Goal: Task Accomplishment & Management: Complete application form

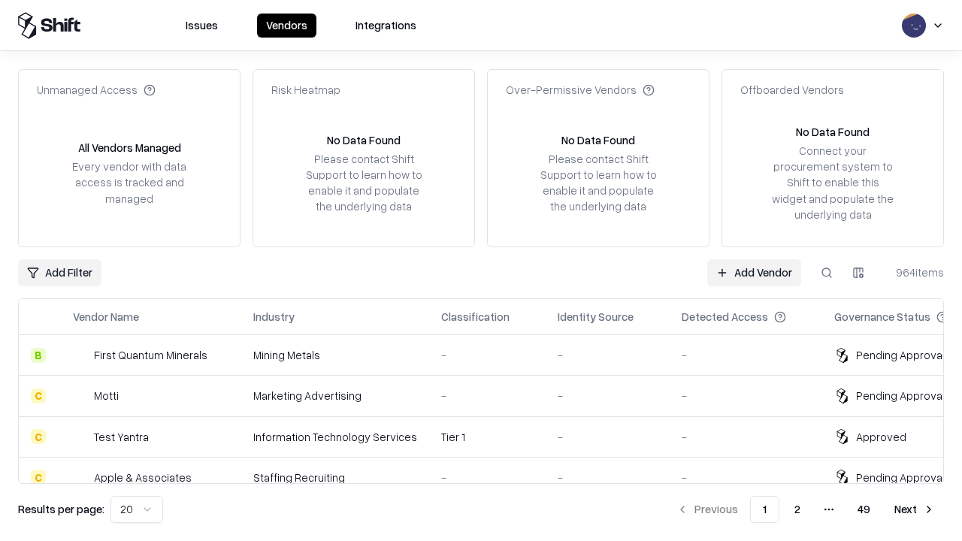
click at [754, 272] on link "Add Vendor" at bounding box center [754, 272] width 94 height 27
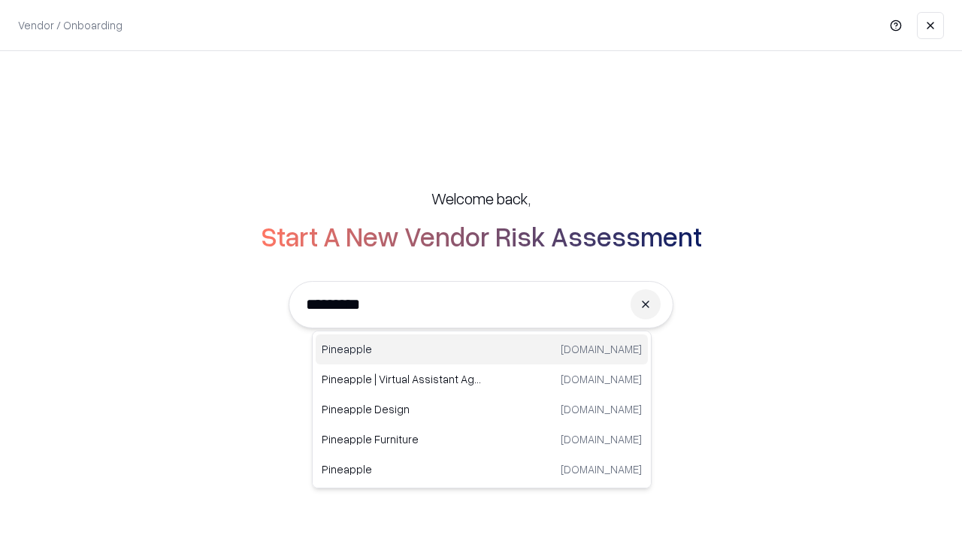
click at [482, 349] on div "Pineapple [DOMAIN_NAME]" at bounding box center [482, 349] width 332 height 30
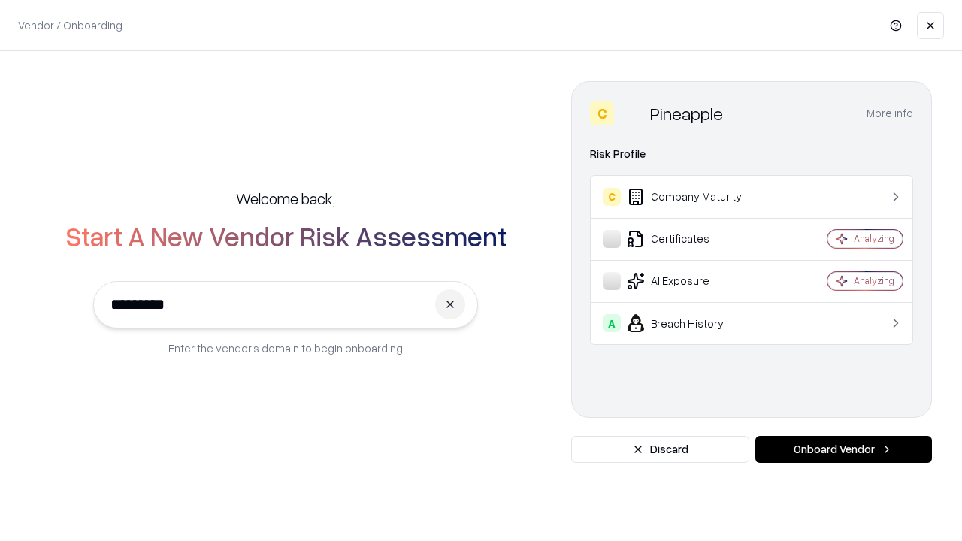
type input "*********"
click at [843, 449] on button "Onboard Vendor" at bounding box center [843, 449] width 177 height 27
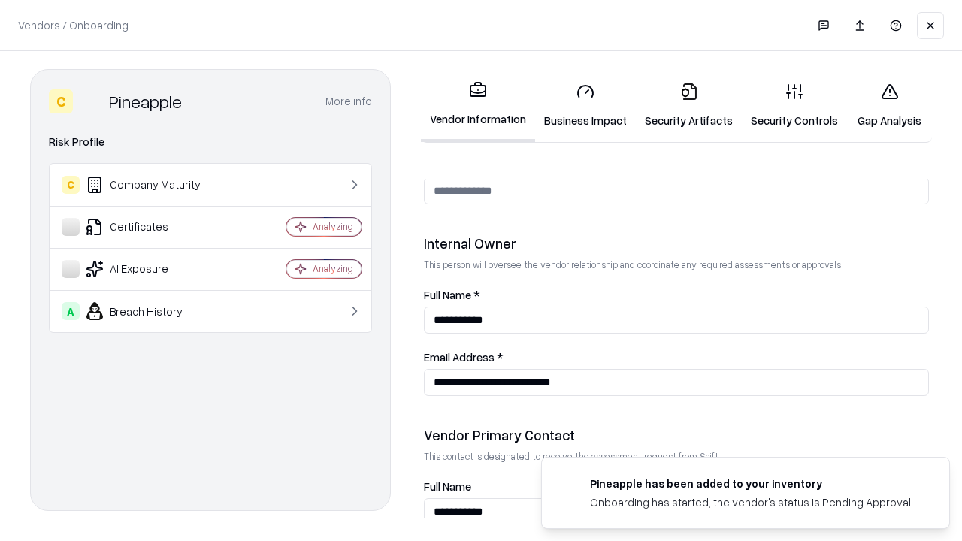
scroll to position [778, 0]
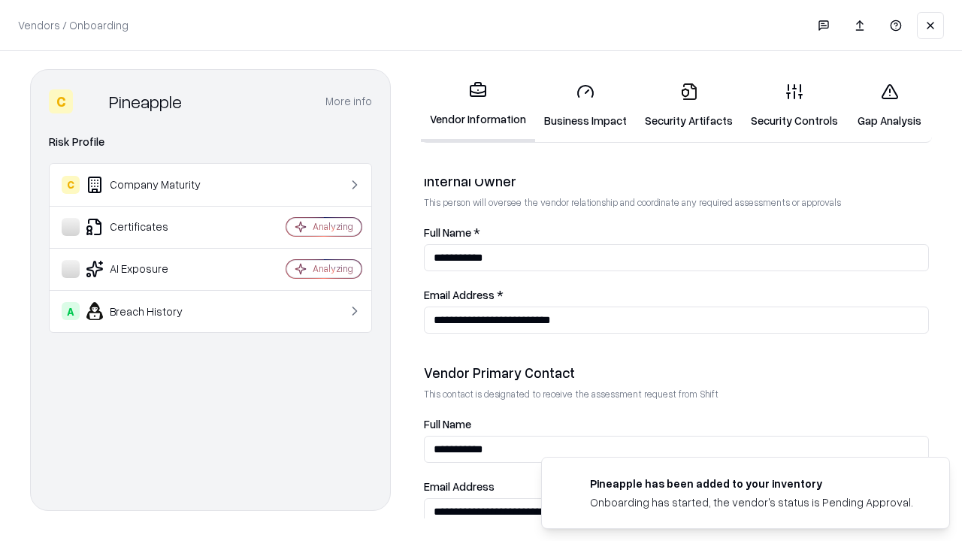
click at [585, 105] on link "Business Impact" at bounding box center [585, 106] width 101 height 70
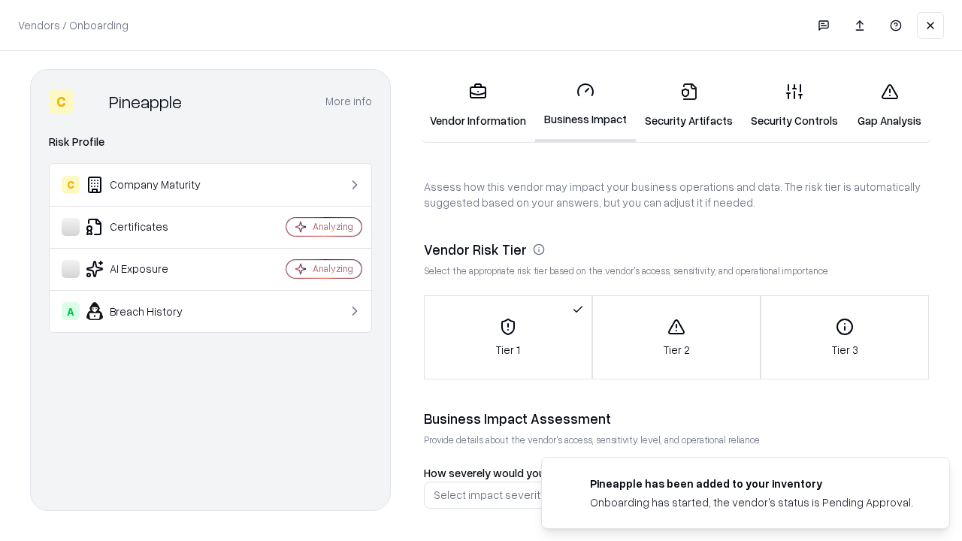
click at [688, 105] on link "Security Artifacts" at bounding box center [689, 106] width 106 height 70
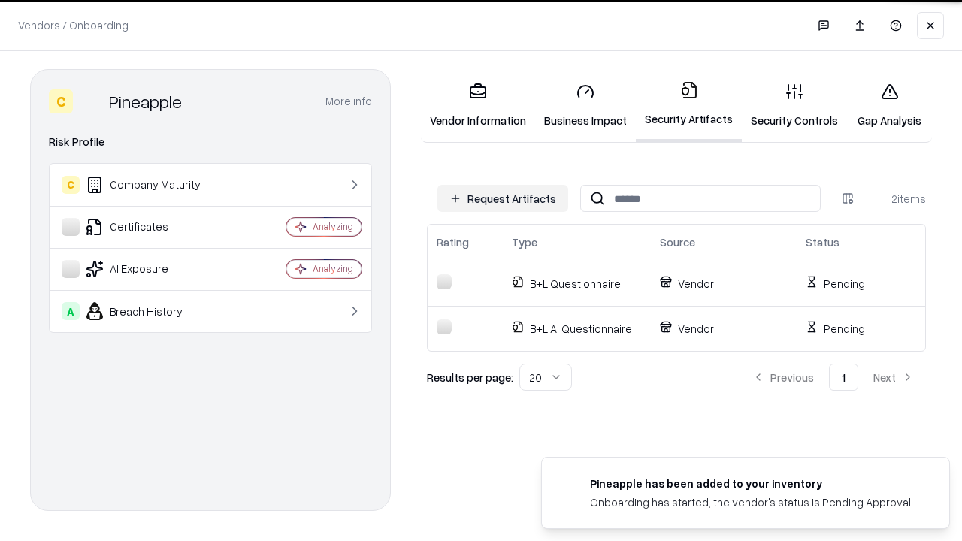
click at [503, 198] on button "Request Artifacts" at bounding box center [502, 198] width 131 height 27
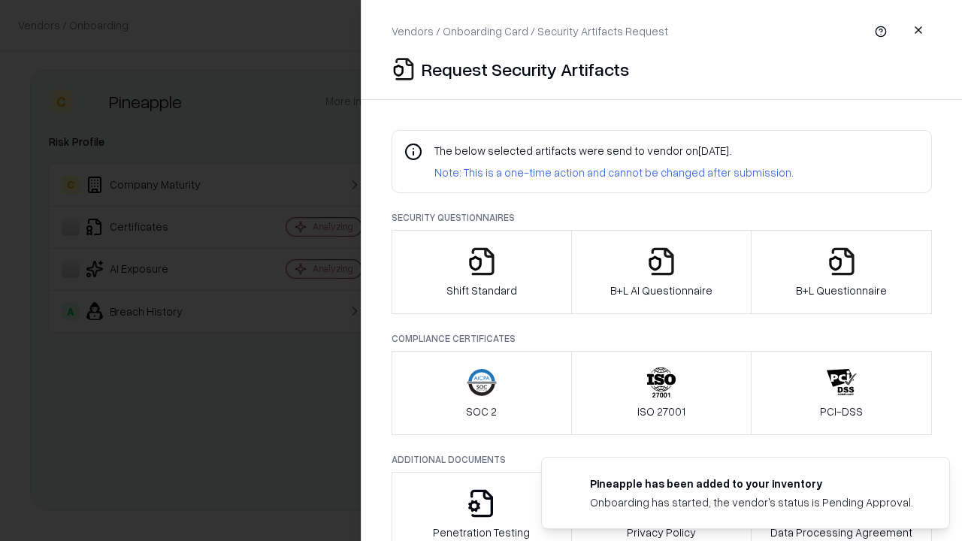
click at [481, 272] on icon "button" at bounding box center [482, 261] width 30 height 30
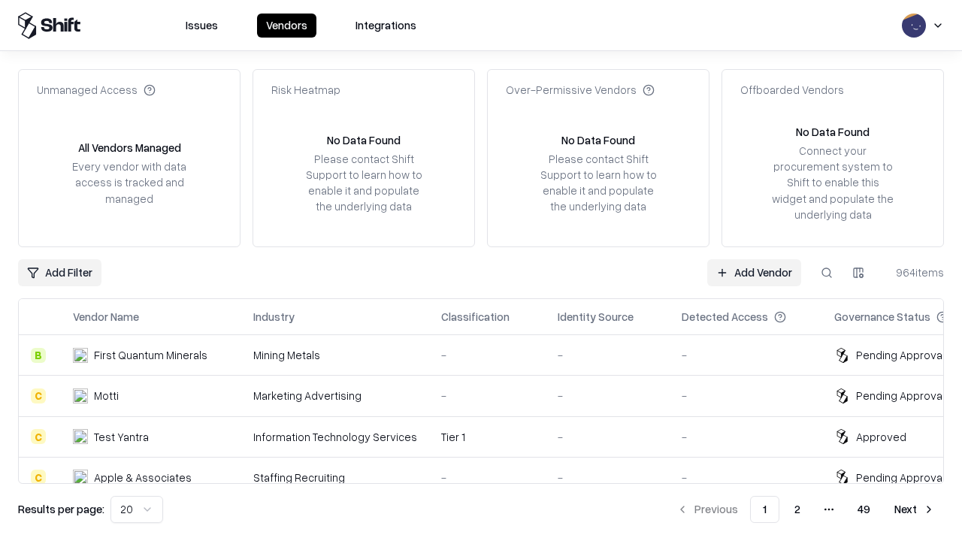
click at [754, 272] on link "Add Vendor" at bounding box center [754, 272] width 94 height 27
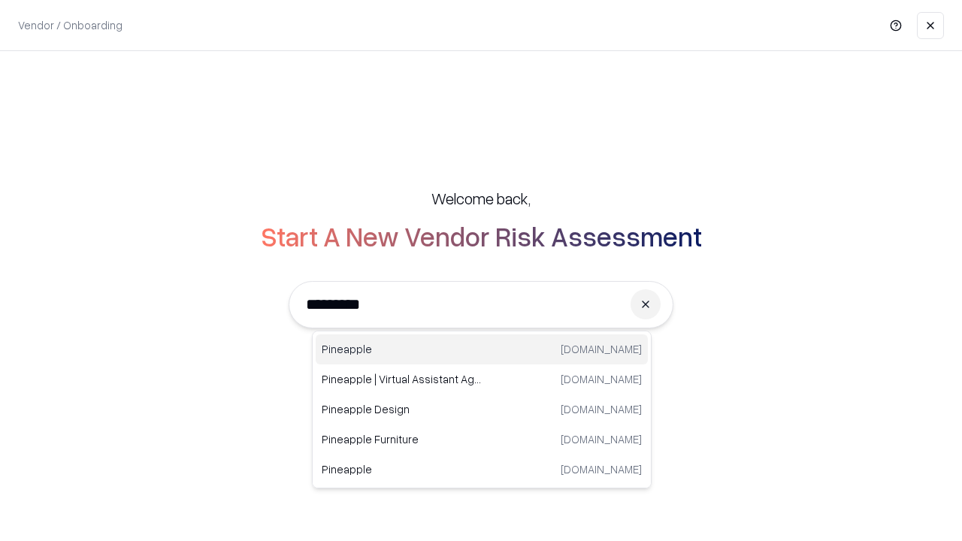
click at [482, 349] on div "Pineapple [DOMAIN_NAME]" at bounding box center [482, 349] width 332 height 30
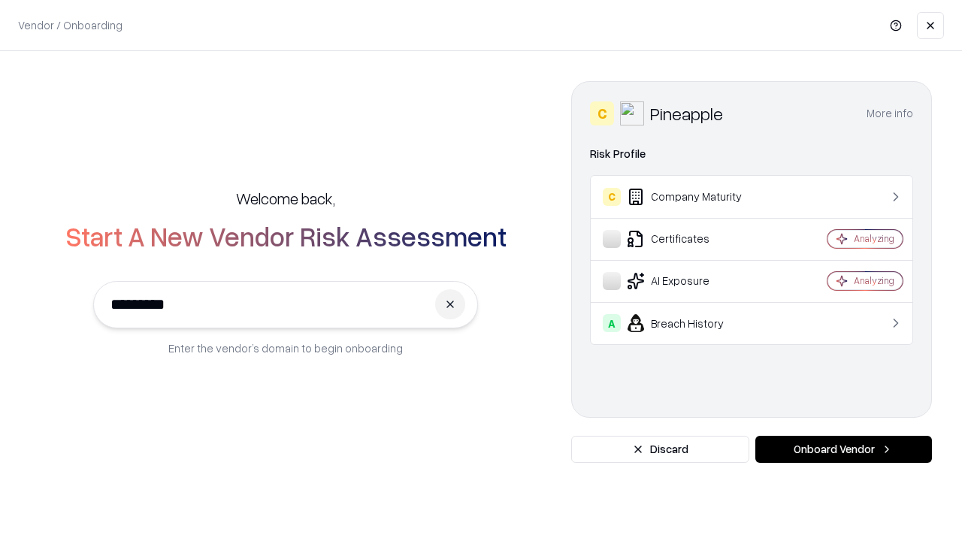
type input "*********"
click at [843, 449] on button "Onboard Vendor" at bounding box center [843, 449] width 177 height 27
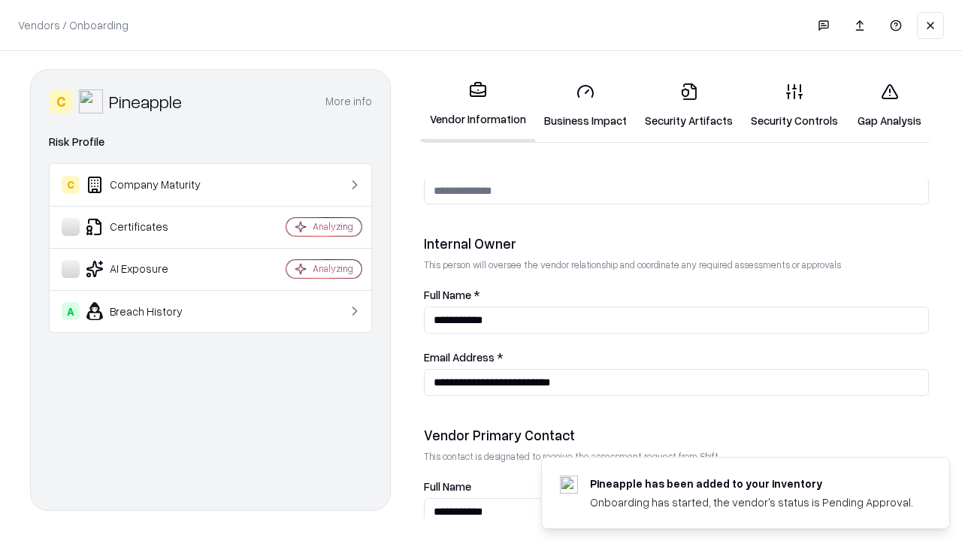
scroll to position [778, 0]
